Goal: Information Seeking & Learning: Learn about a topic

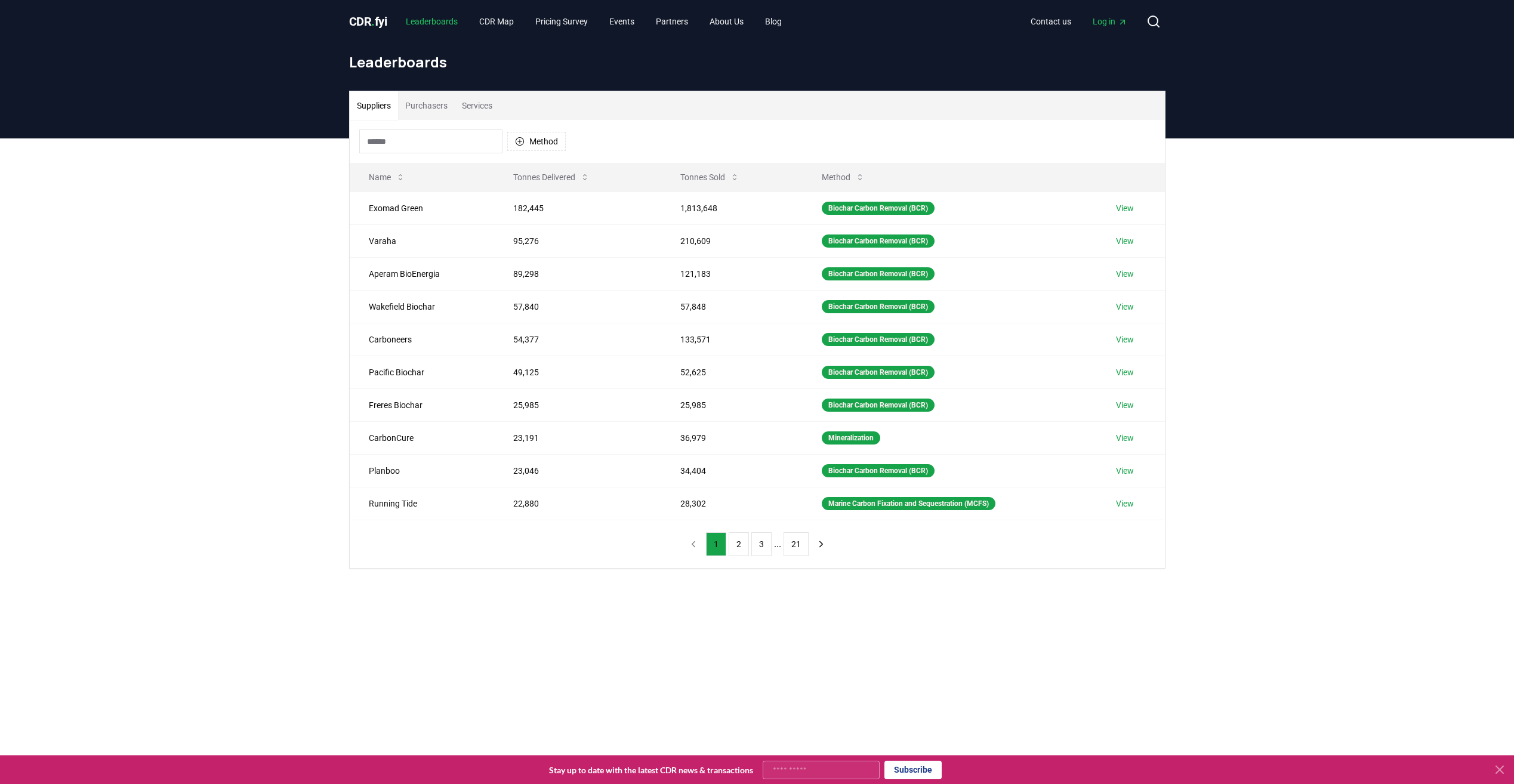
click at [420, 22] on link "Leaderboards" at bounding box center [431, 21] width 71 height 21
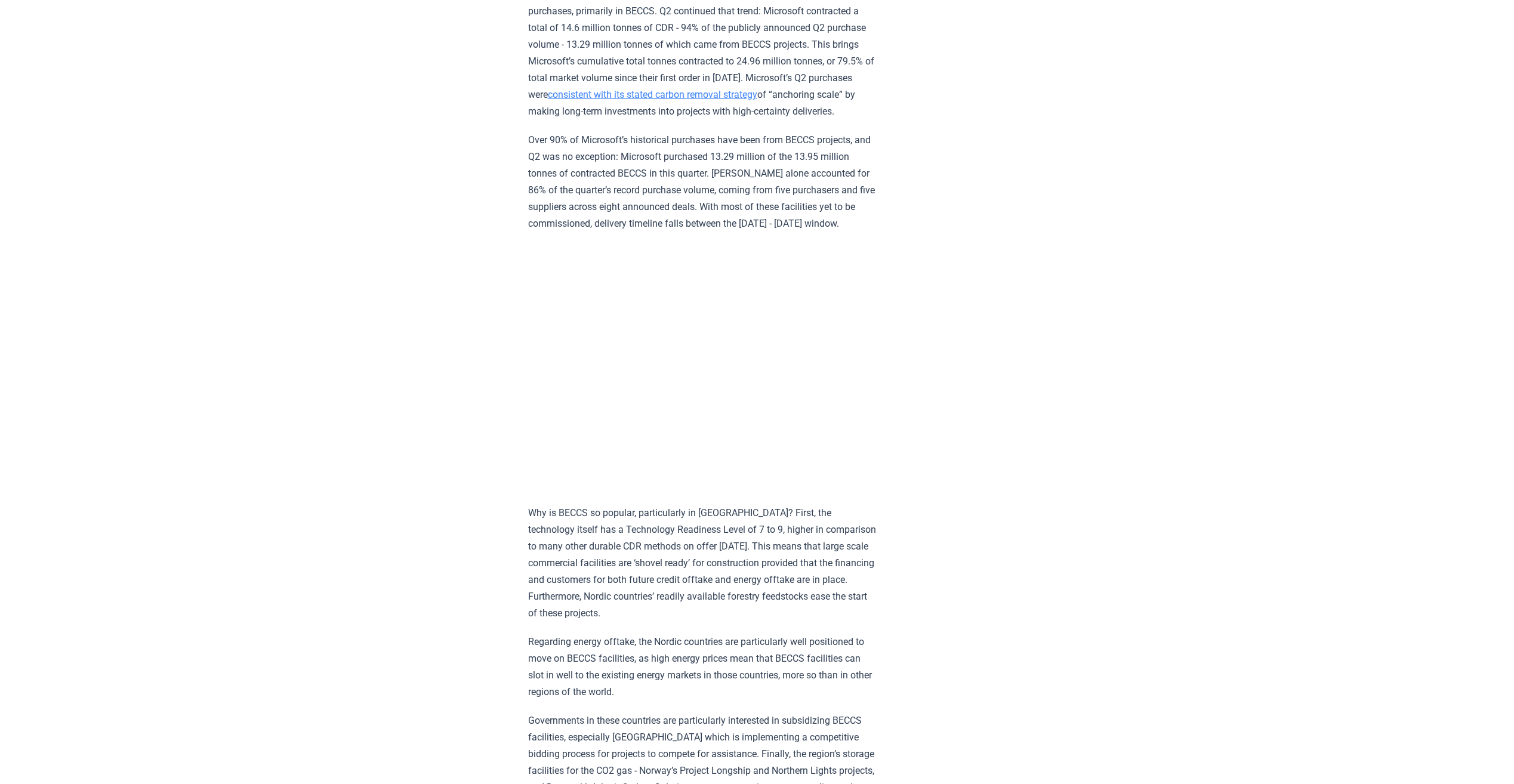
scroll to position [985, 0]
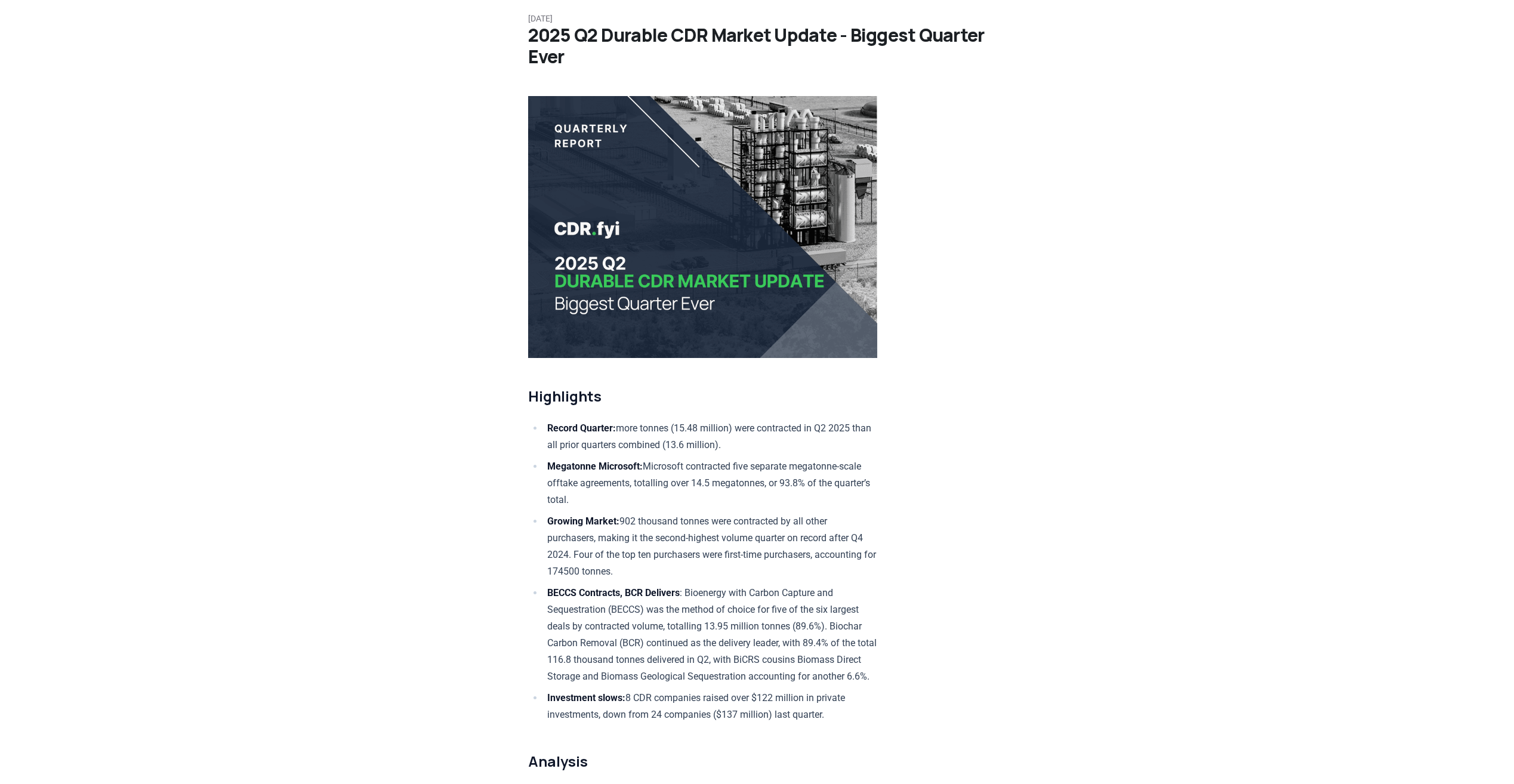
scroll to position [0, 0]
